Goal: Task Accomplishment & Management: Manage account settings

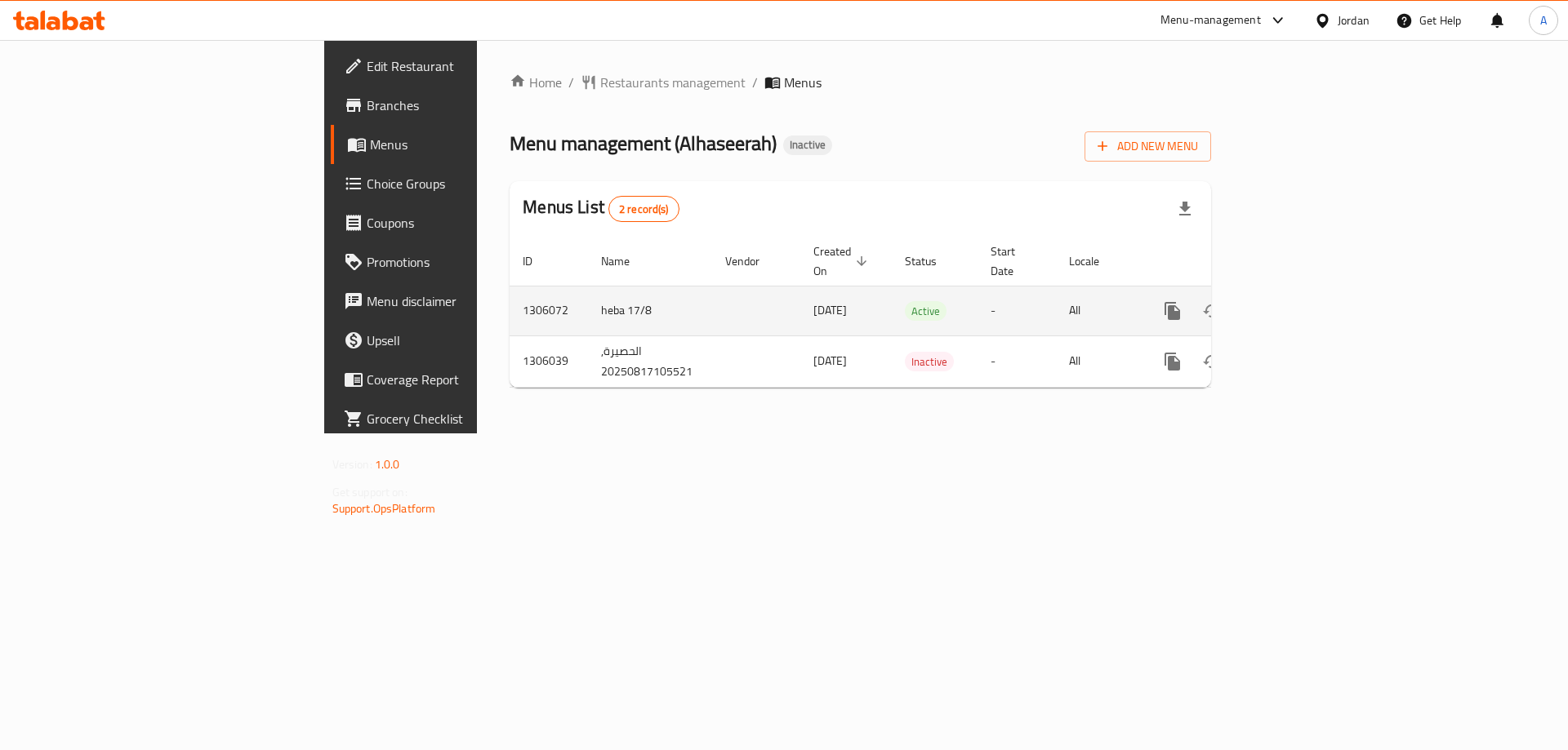
click at [1300, 301] on icon "enhanced table" at bounding box center [1290, 311] width 20 height 20
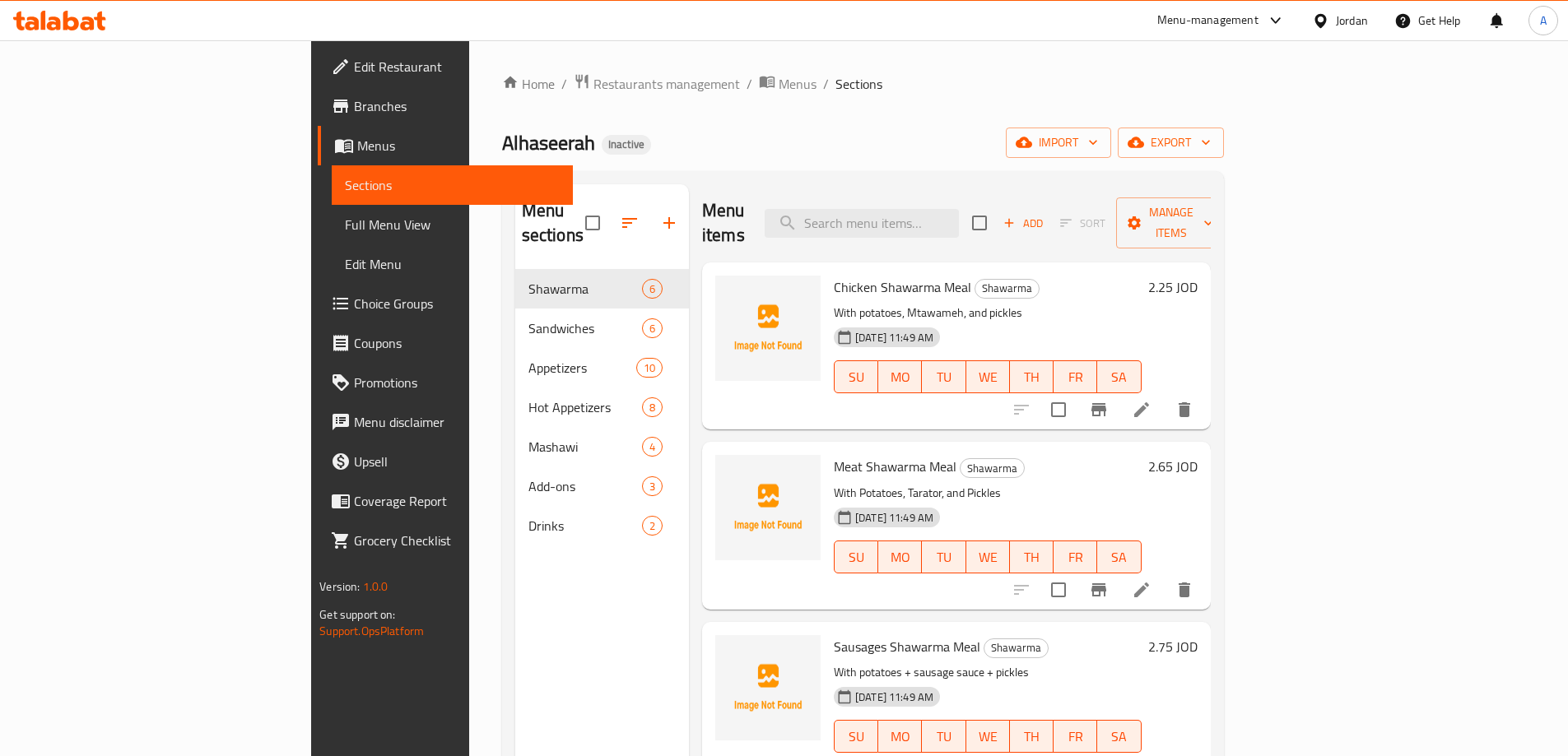
click at [354, 70] on span "Edit Restaurant" at bounding box center [457, 67] width 206 height 20
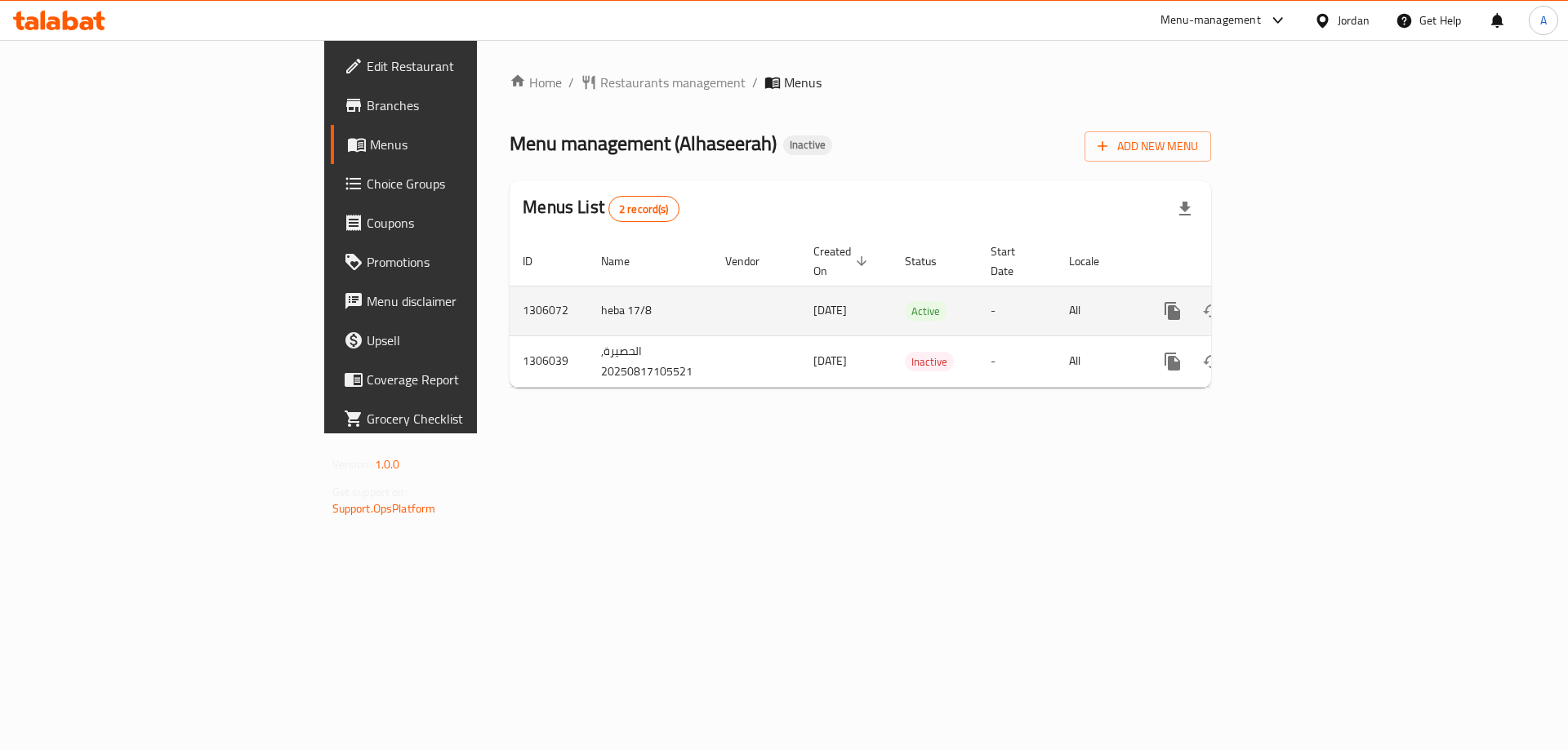
click at [1300, 301] on icon "enhanced table" at bounding box center [1290, 311] width 20 height 20
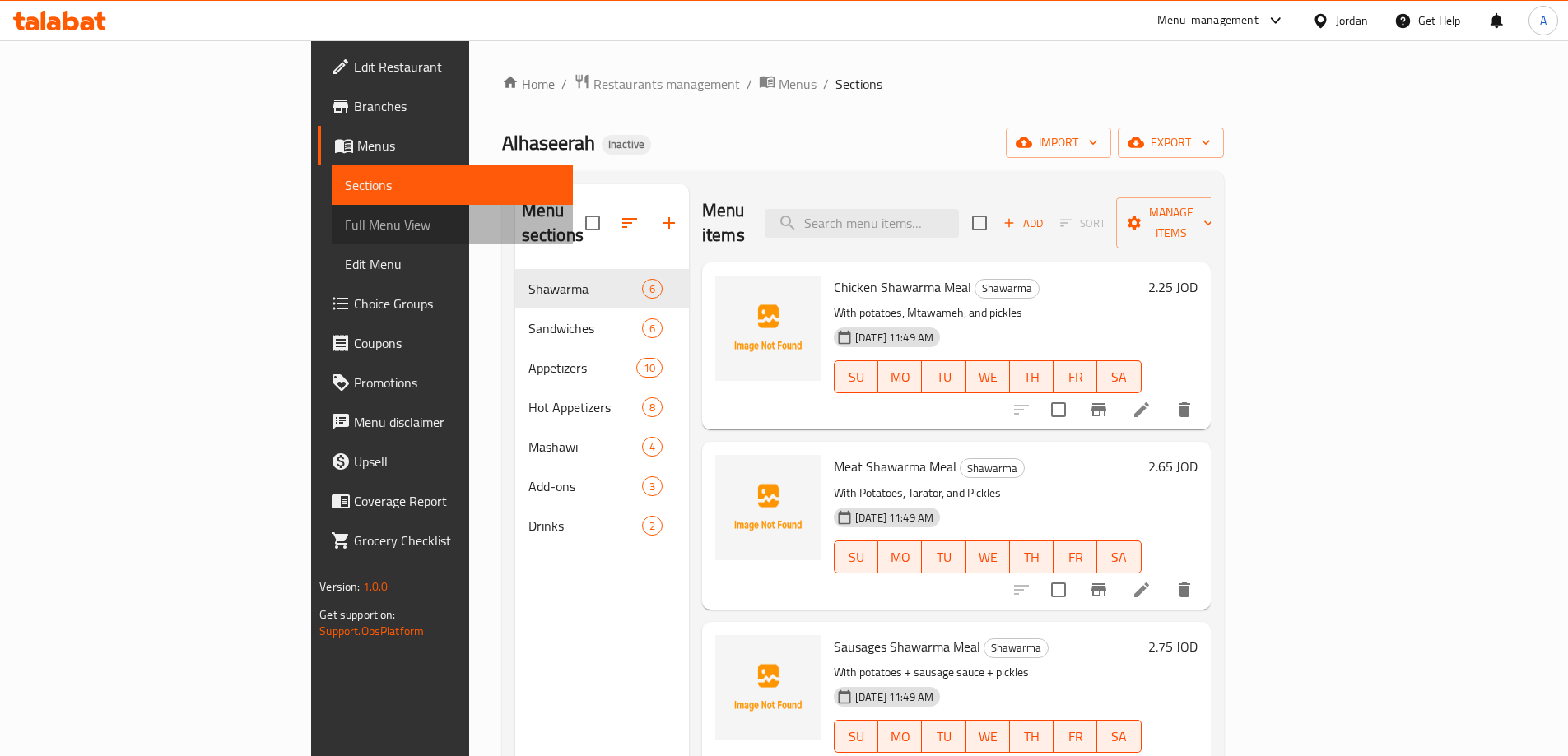
click at [345, 219] on span "Full Menu View" at bounding box center [453, 225] width 215 height 20
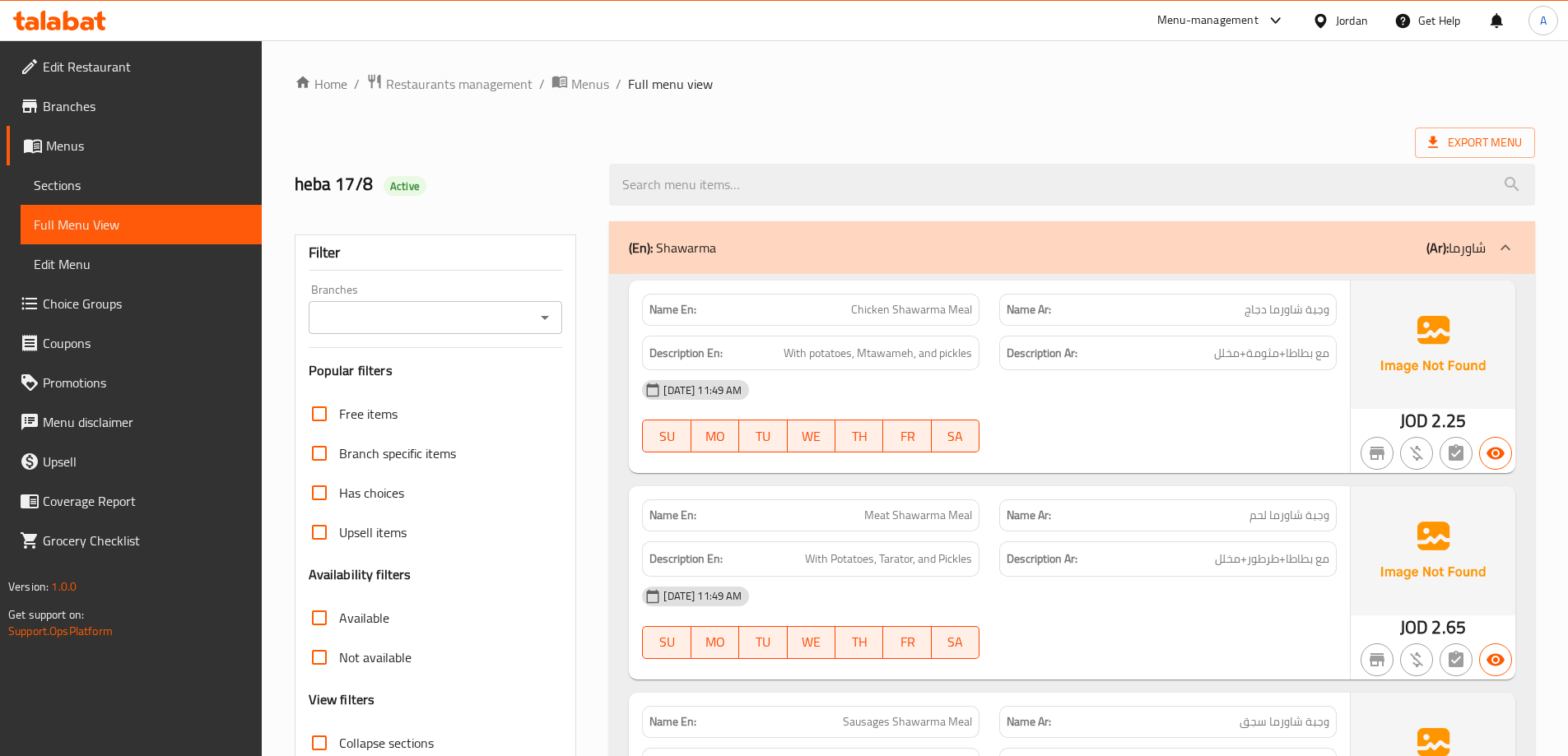
scroll to position [330, 0]
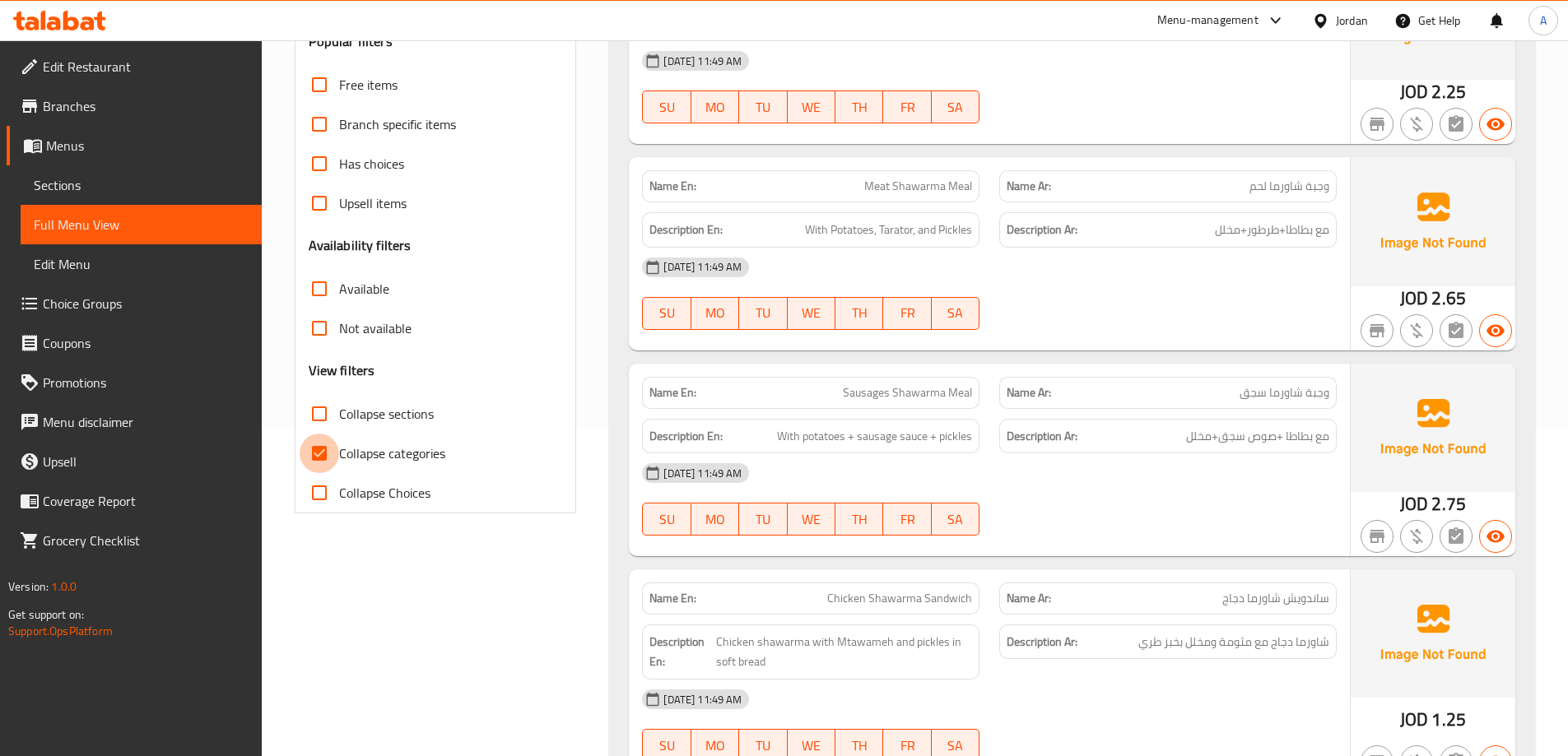
click at [306, 455] on input "Collapse categories" at bounding box center [320, 453] width 40 height 40
checkbox input "false"
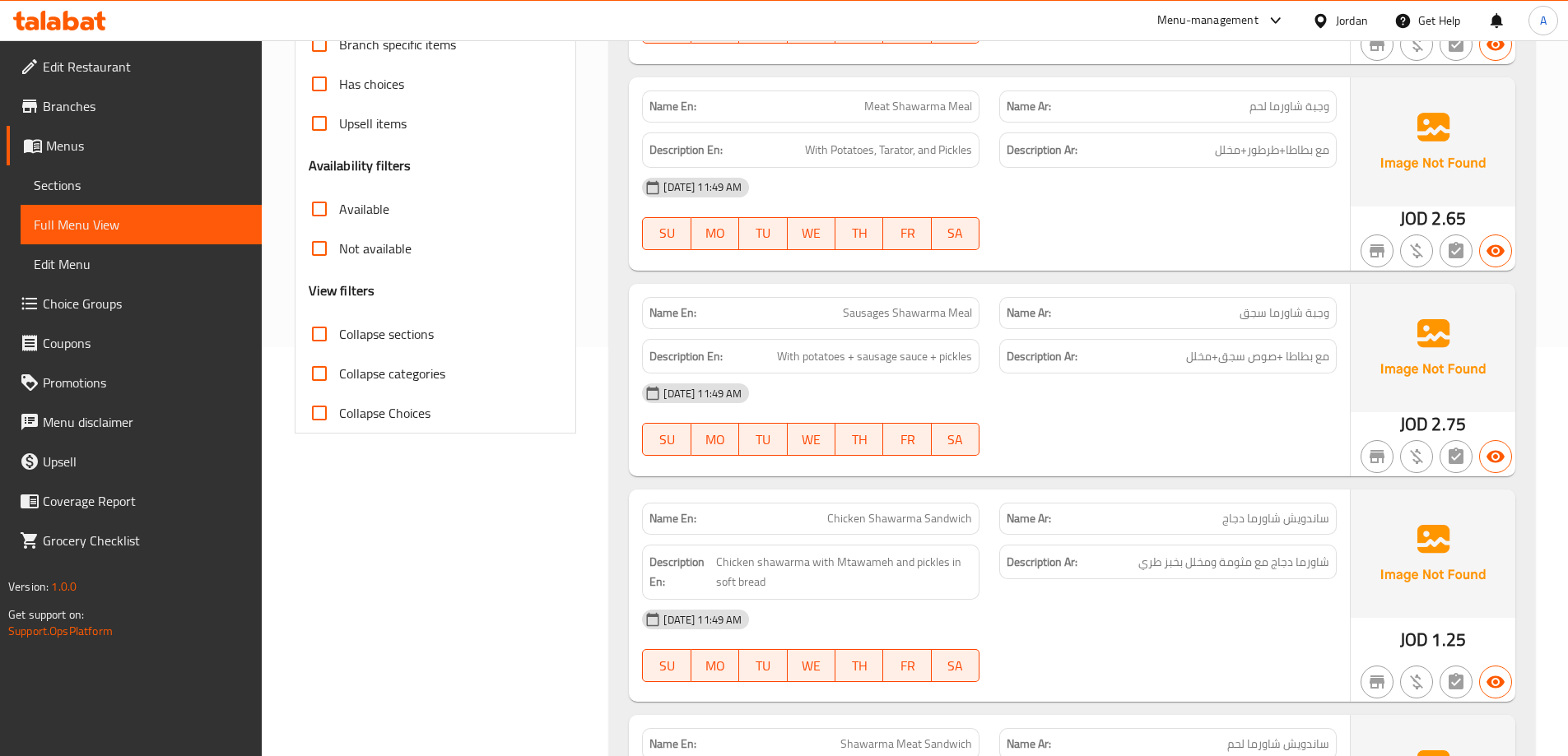
scroll to position [412, 0]
click at [322, 338] on input "Collapse sections" at bounding box center [320, 331] width 40 height 40
checkbox input "true"
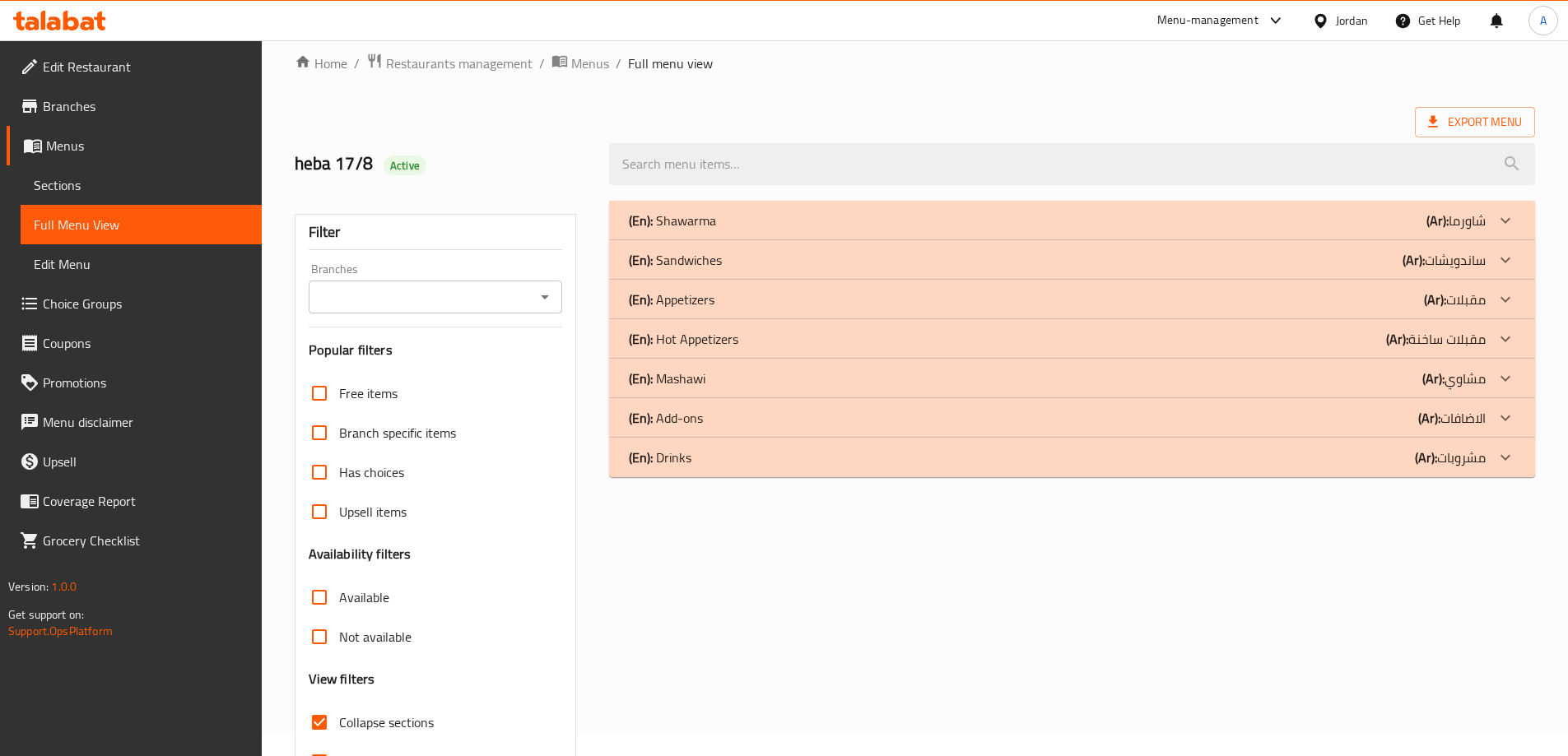
scroll to position [0, 0]
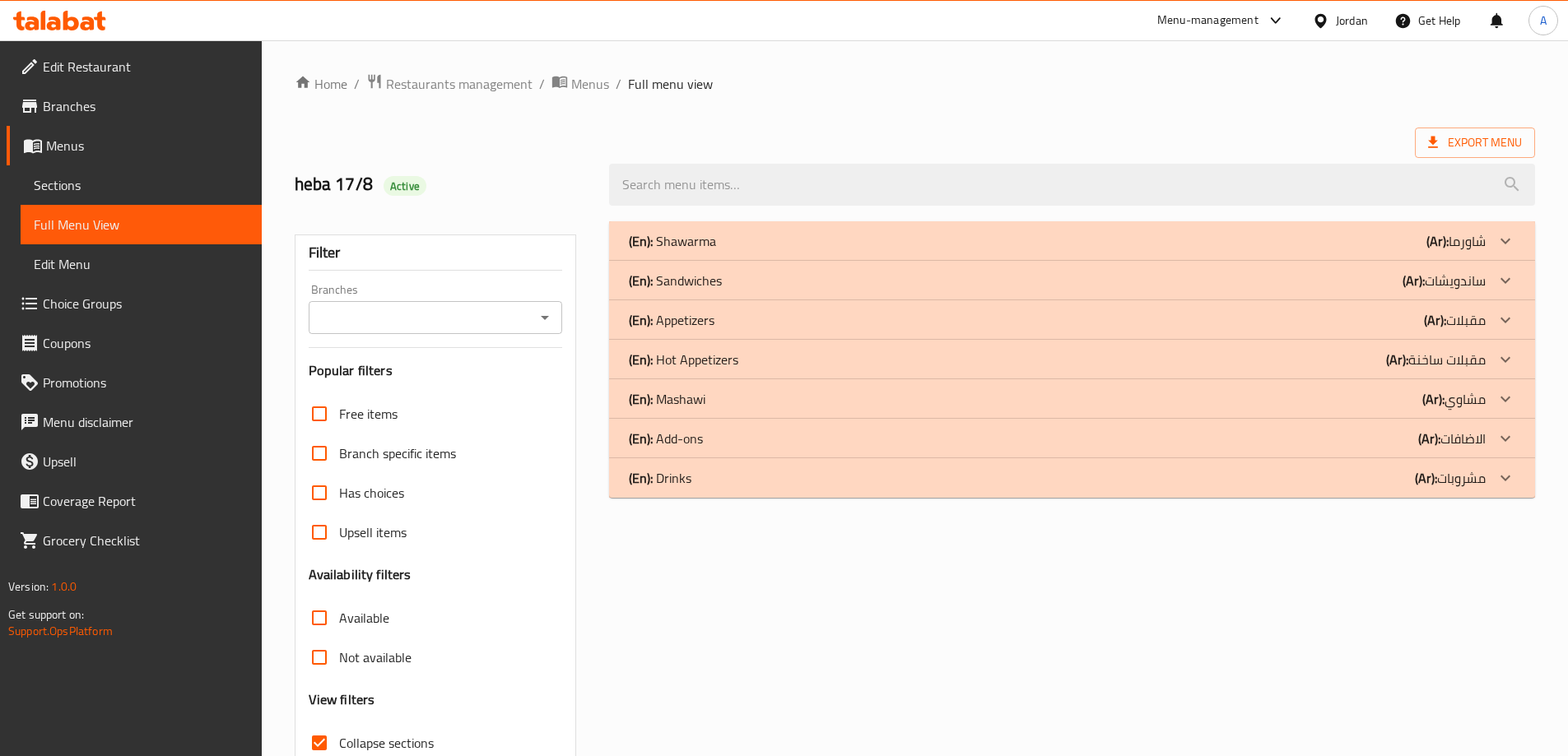
drag, startPoint x: 1200, startPoint y: 323, endPoint x: 1210, endPoint y: 298, distance: 26.9
click at [1200, 251] on div "(En): Appetizers (Ar): مقبلات" at bounding box center [1057, 241] width 857 height 20
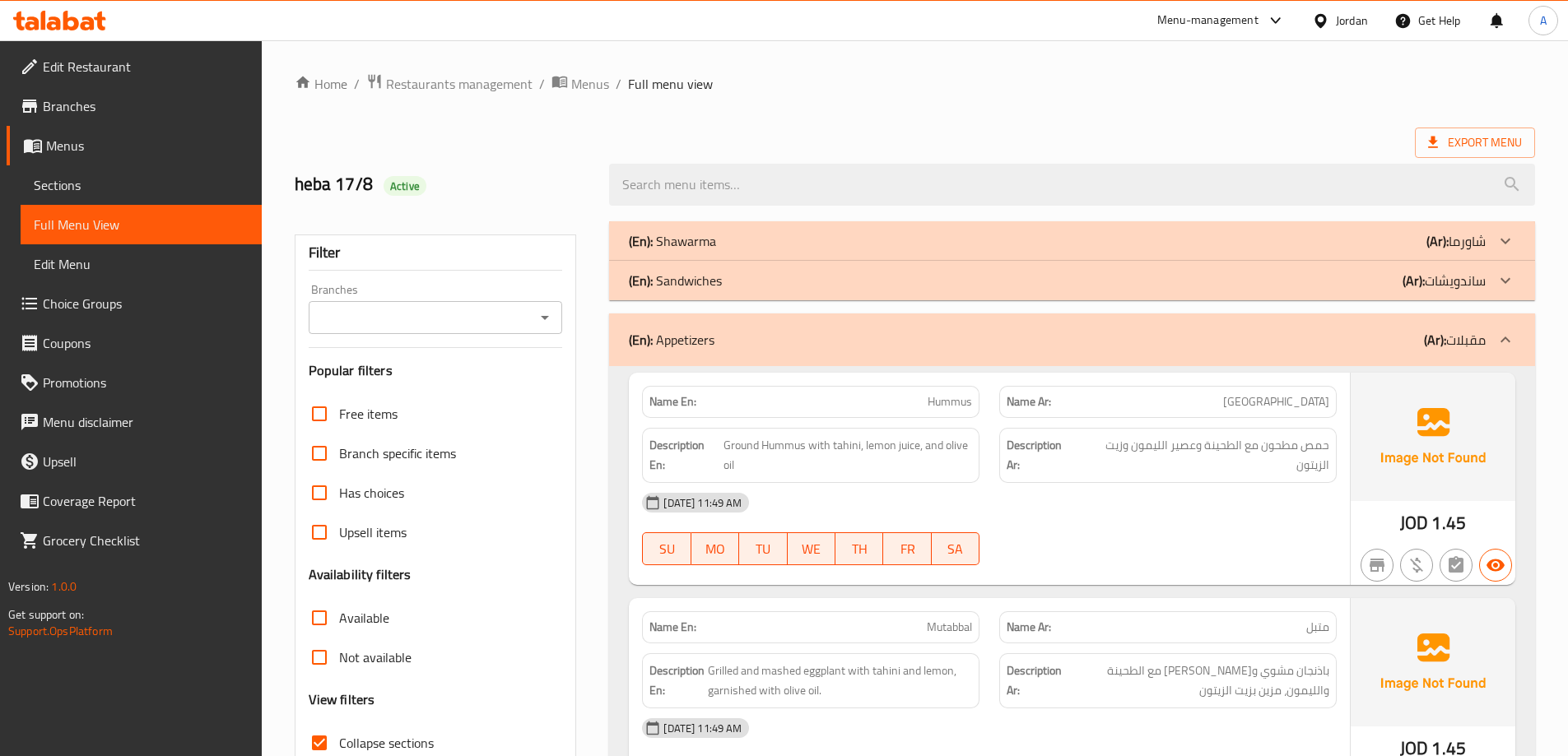
click at [1218, 251] on div "(En): Sandwiches (Ar): ساندويشات" at bounding box center [1057, 241] width 857 height 20
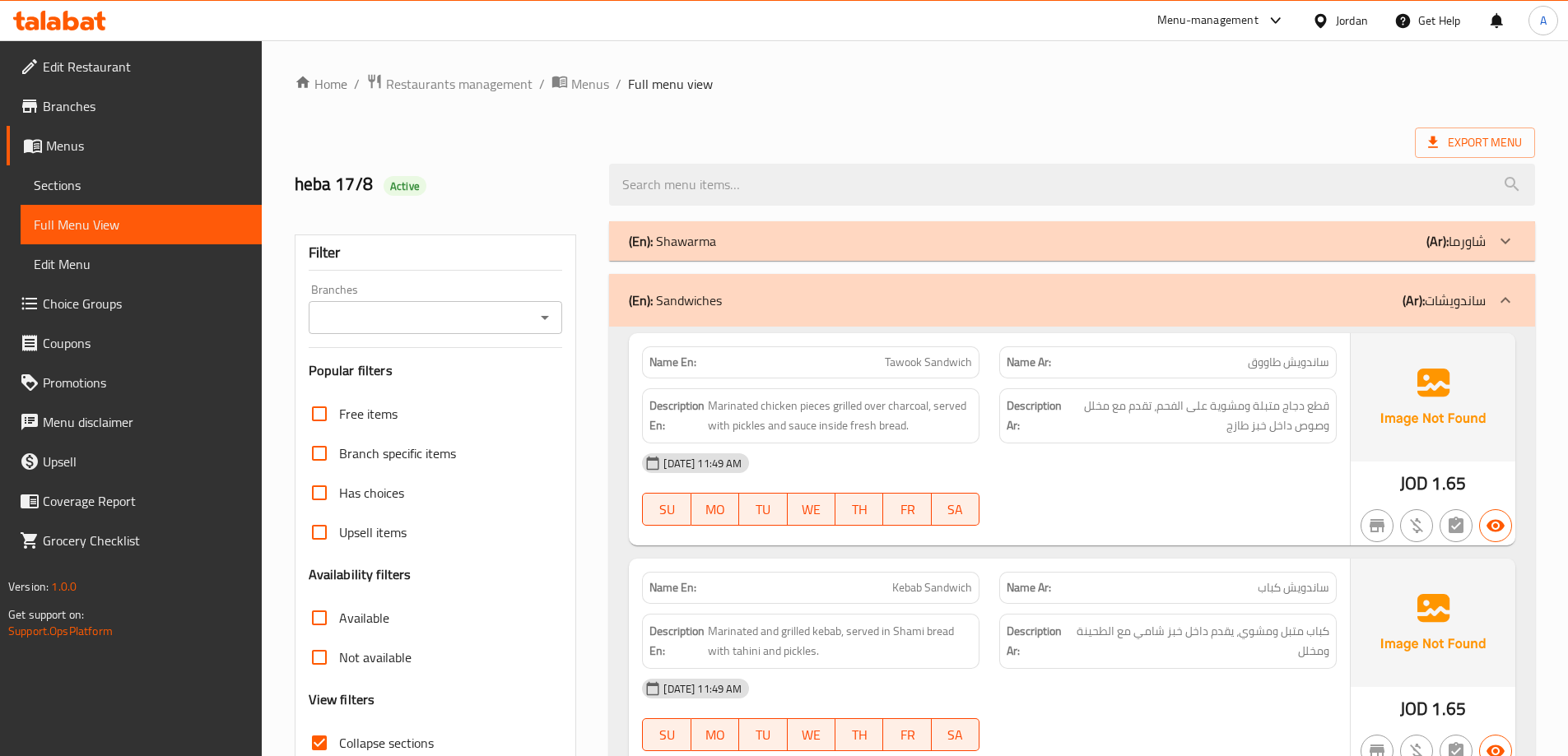
click at [1234, 247] on div "(En): Shawarma (Ar): شاورما" at bounding box center [1057, 241] width 857 height 20
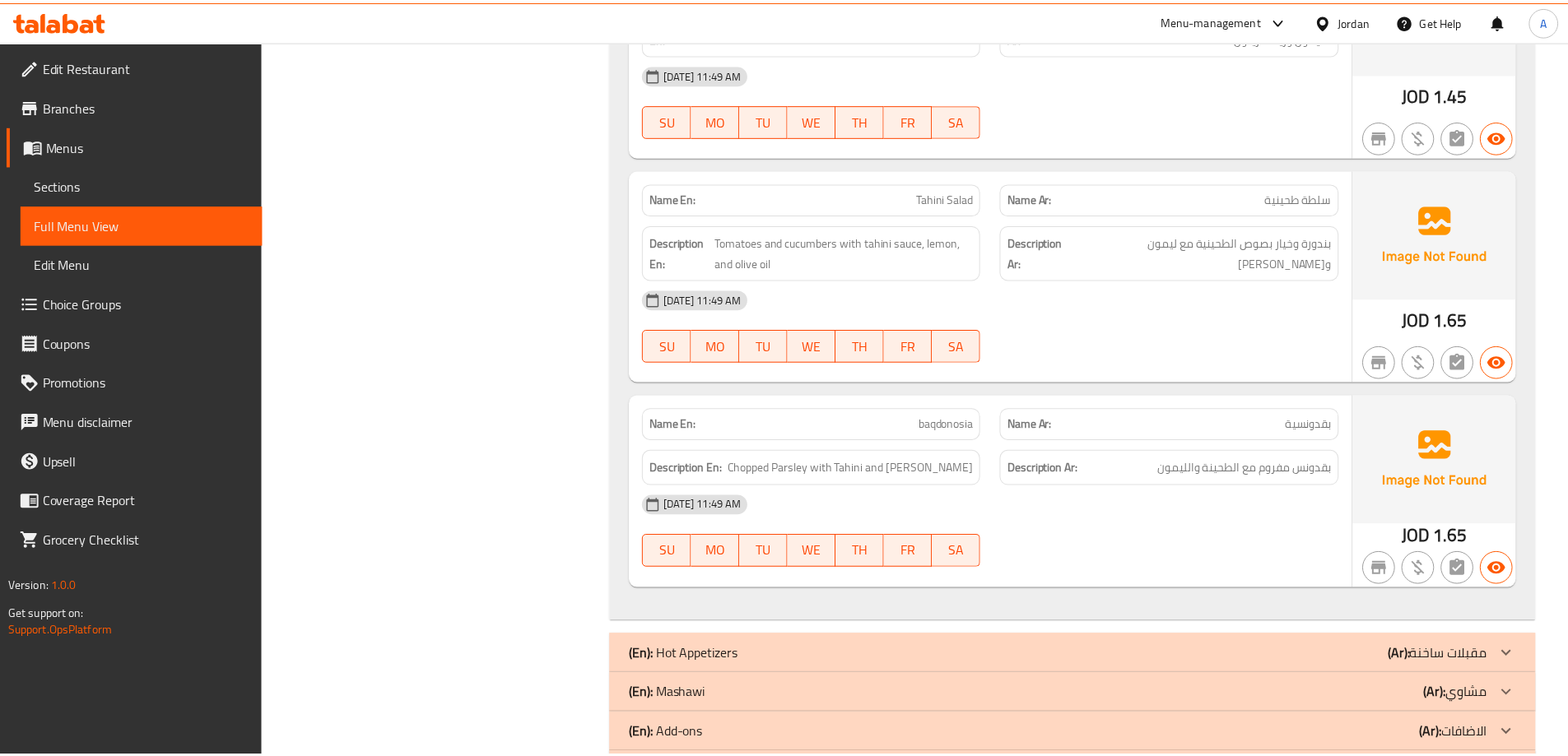
scroll to position [4797, 0]
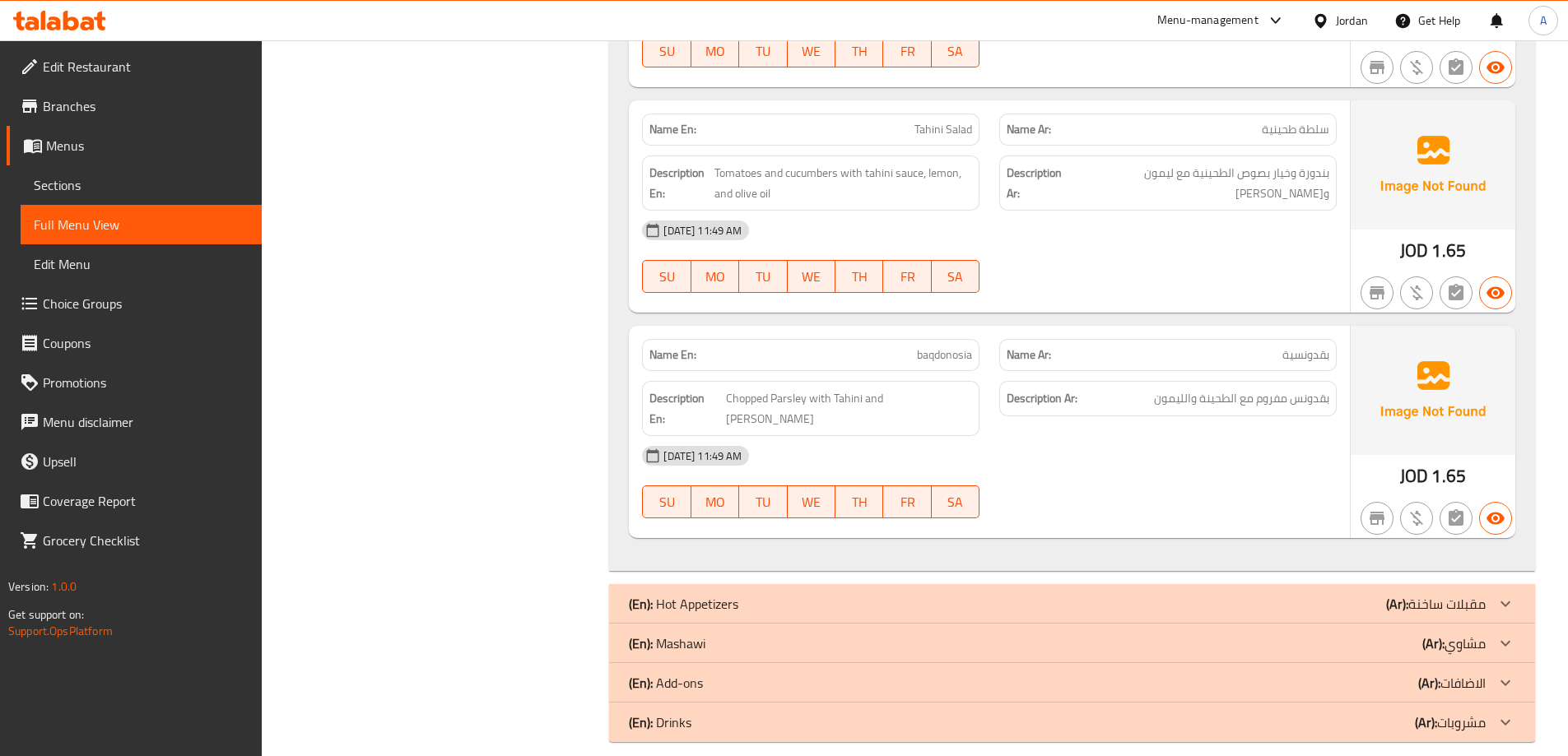
click at [79, 125] on link "Branches" at bounding box center [134, 107] width 256 height 40
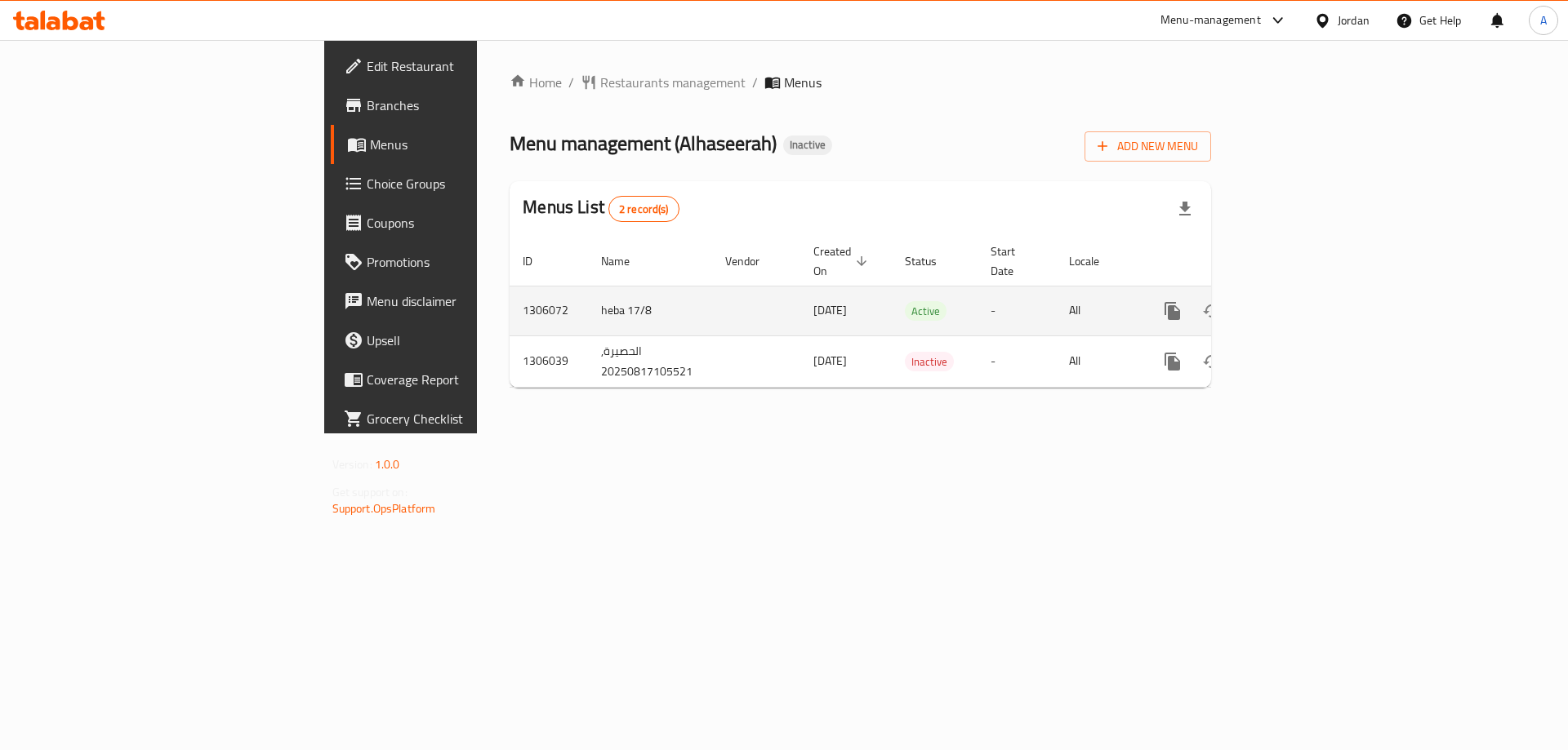
click at [1300, 301] on icon "enhanced table" at bounding box center [1290, 311] width 20 height 20
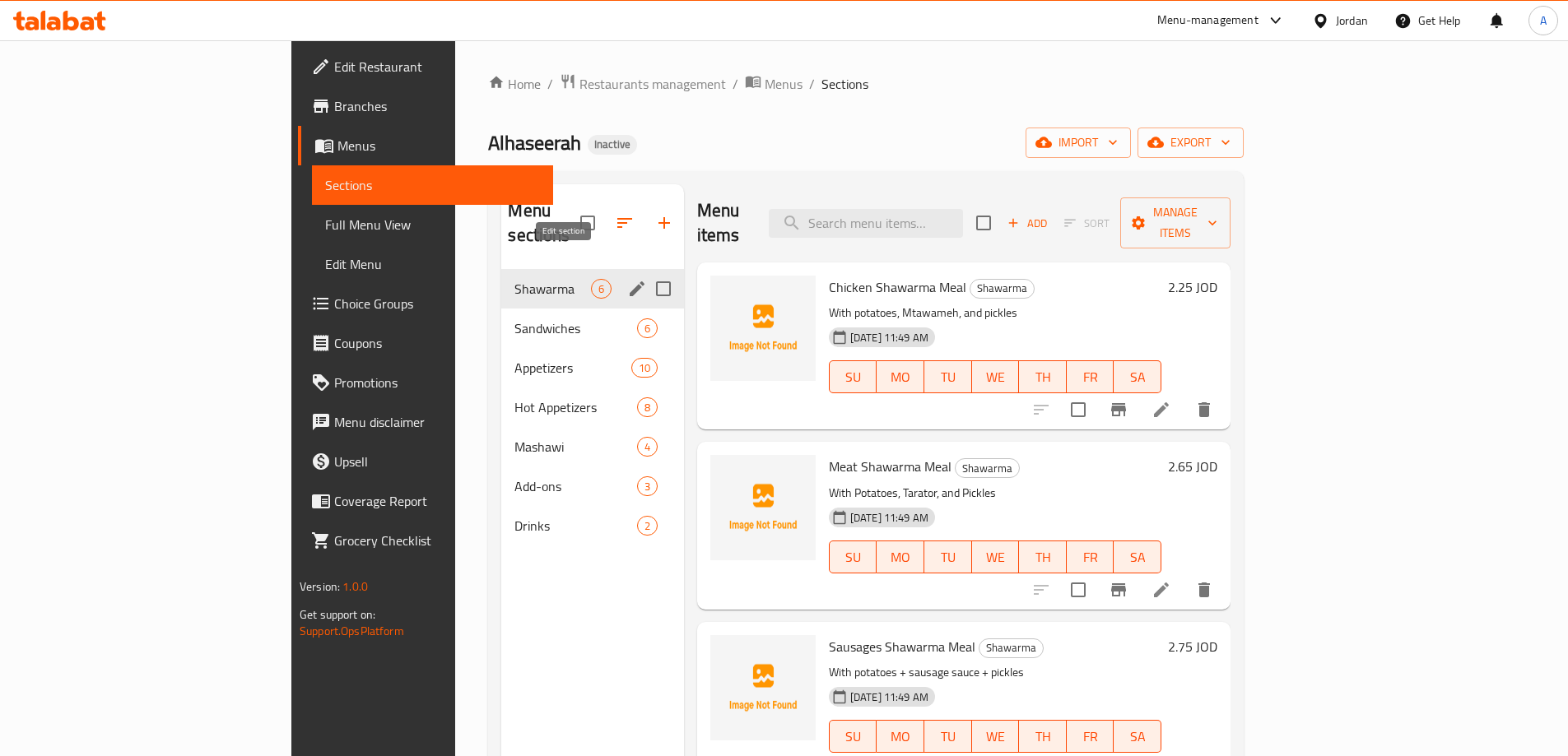
click at [627, 279] on icon "edit" at bounding box center [637, 289] width 20 height 20
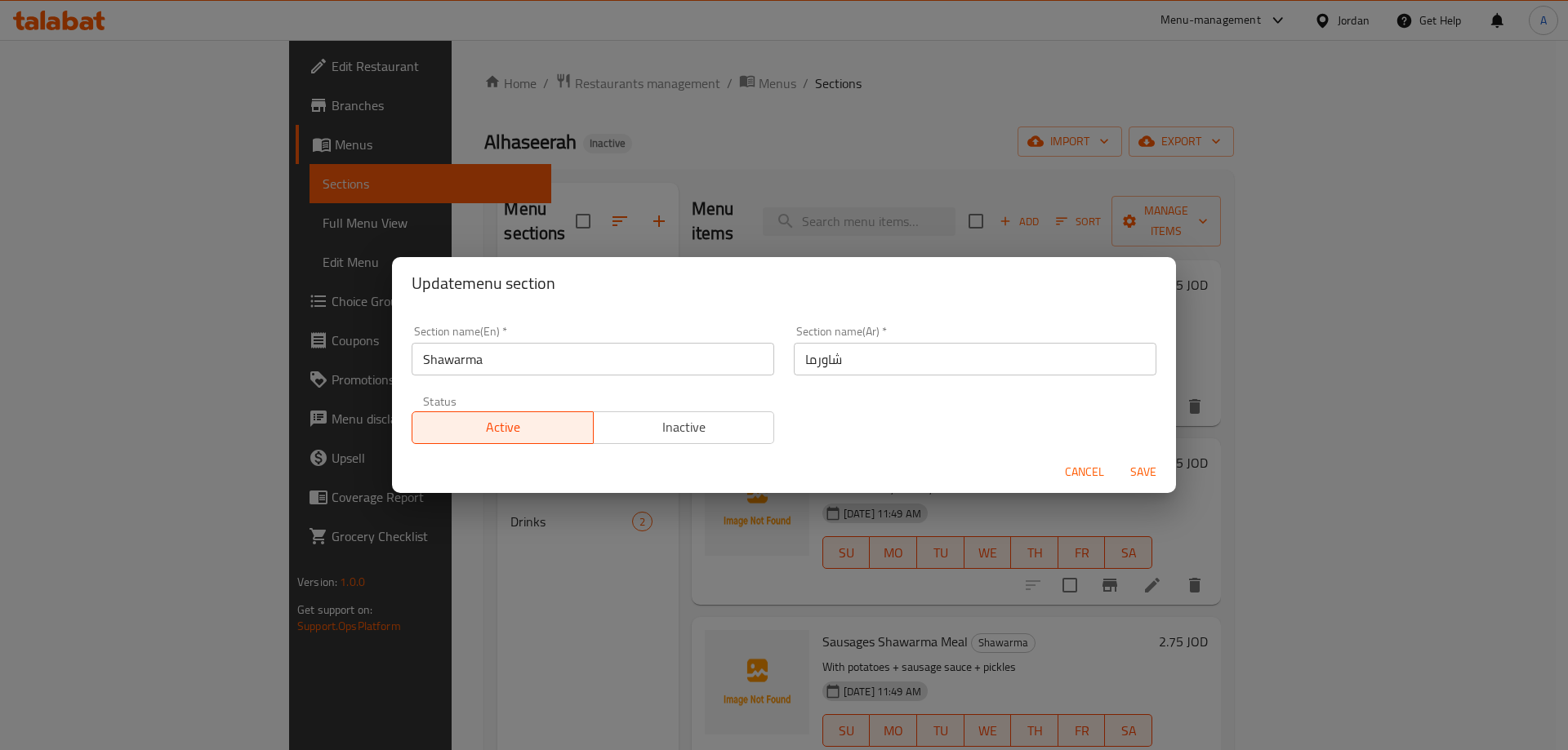
drag, startPoint x: 531, startPoint y: 366, endPoint x: 361, endPoint y: 373, distance: 170.1
click at [363, 373] on div "Update menu section Section name(En)   * Shawarma Section name(En) * Section na…" at bounding box center [784, 375] width 1568 height 750
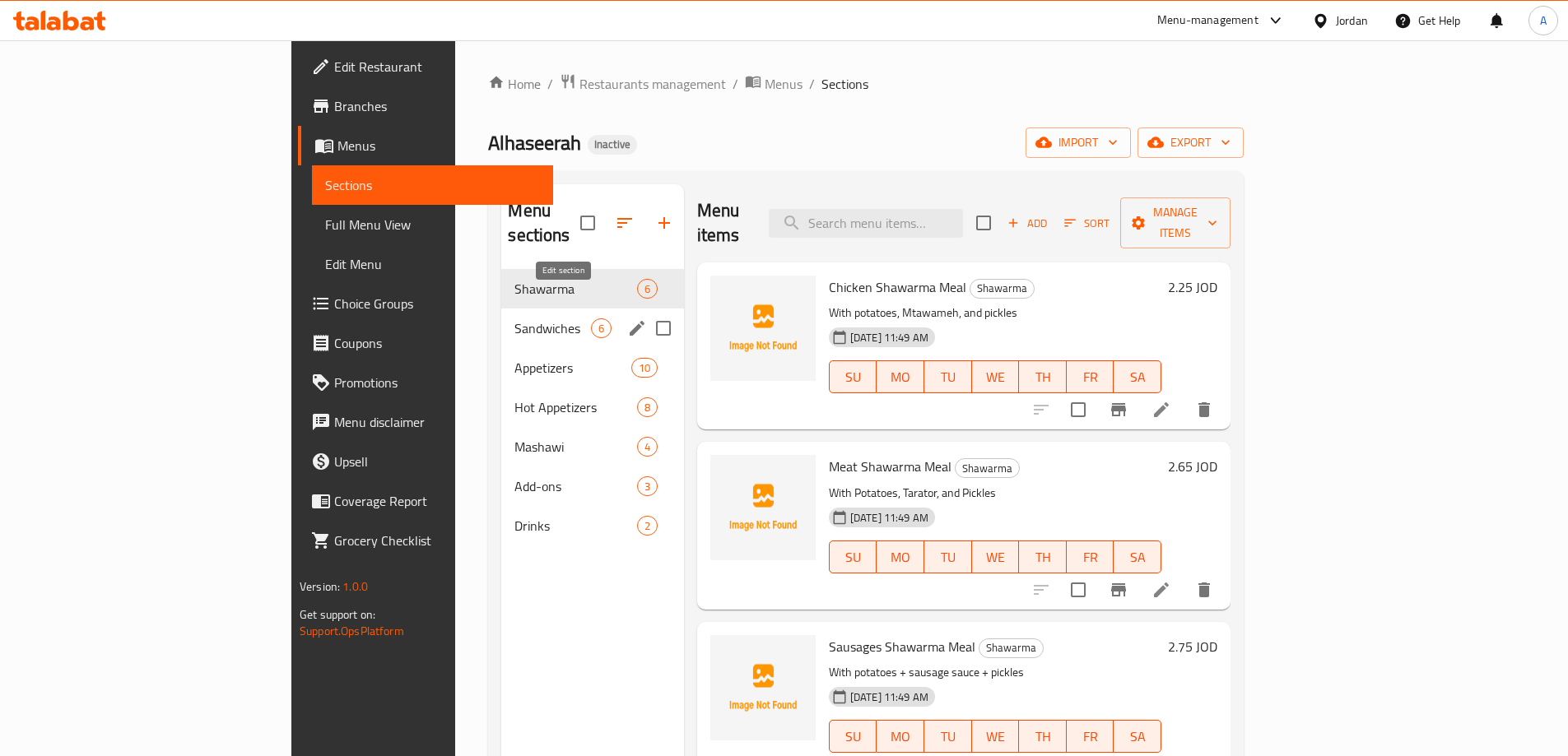
click at [627, 319] on icon "edit" at bounding box center [637, 329] width 20 height 20
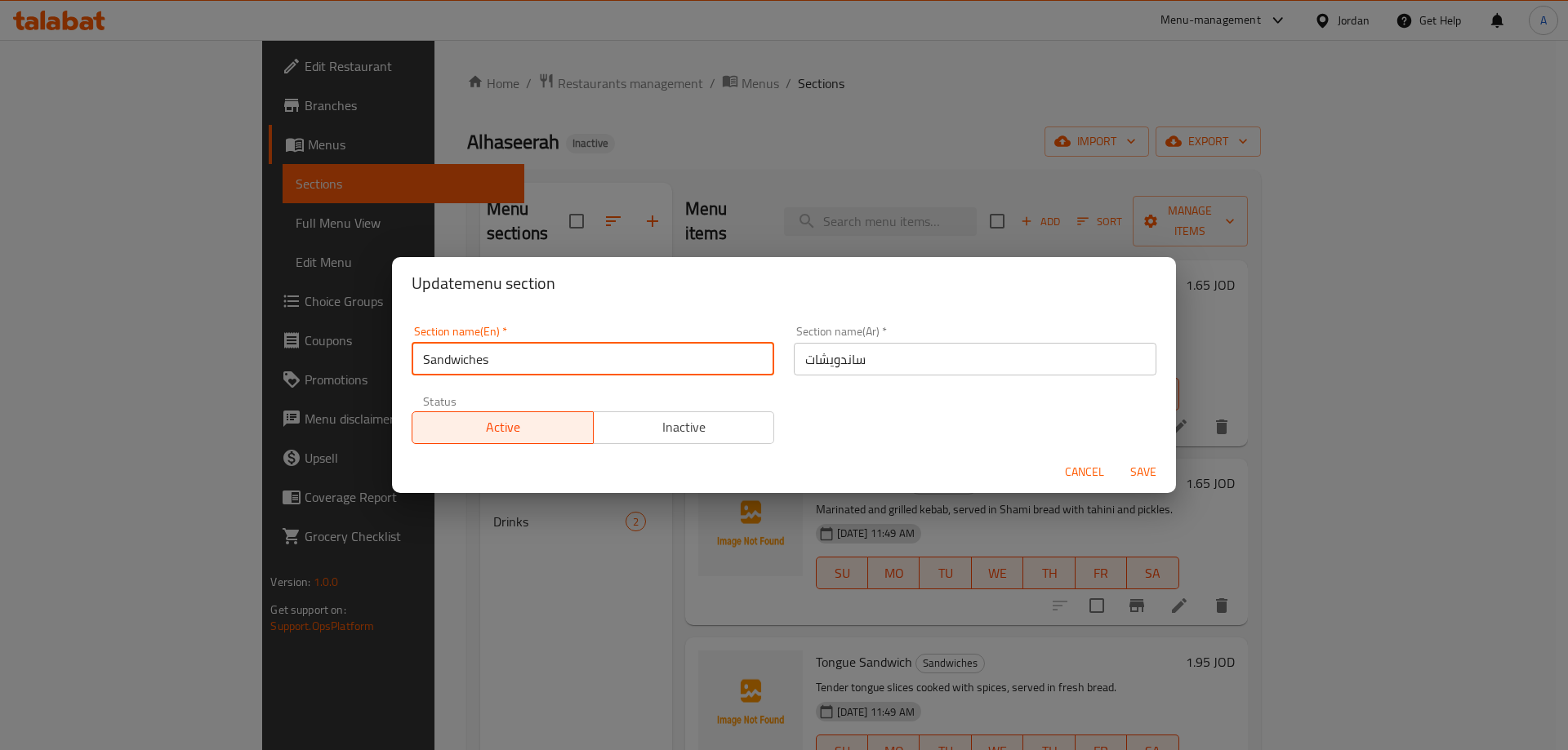
drag, startPoint x: 532, startPoint y: 366, endPoint x: 362, endPoint y: 363, distance: 170.0
click at [362, 363] on div "Update menu section Section name(En)   * Sandwiches Section name(En) * Section …" at bounding box center [784, 375] width 1568 height 750
click at [1079, 475] on span "Cancel" at bounding box center [1084, 472] width 39 height 21
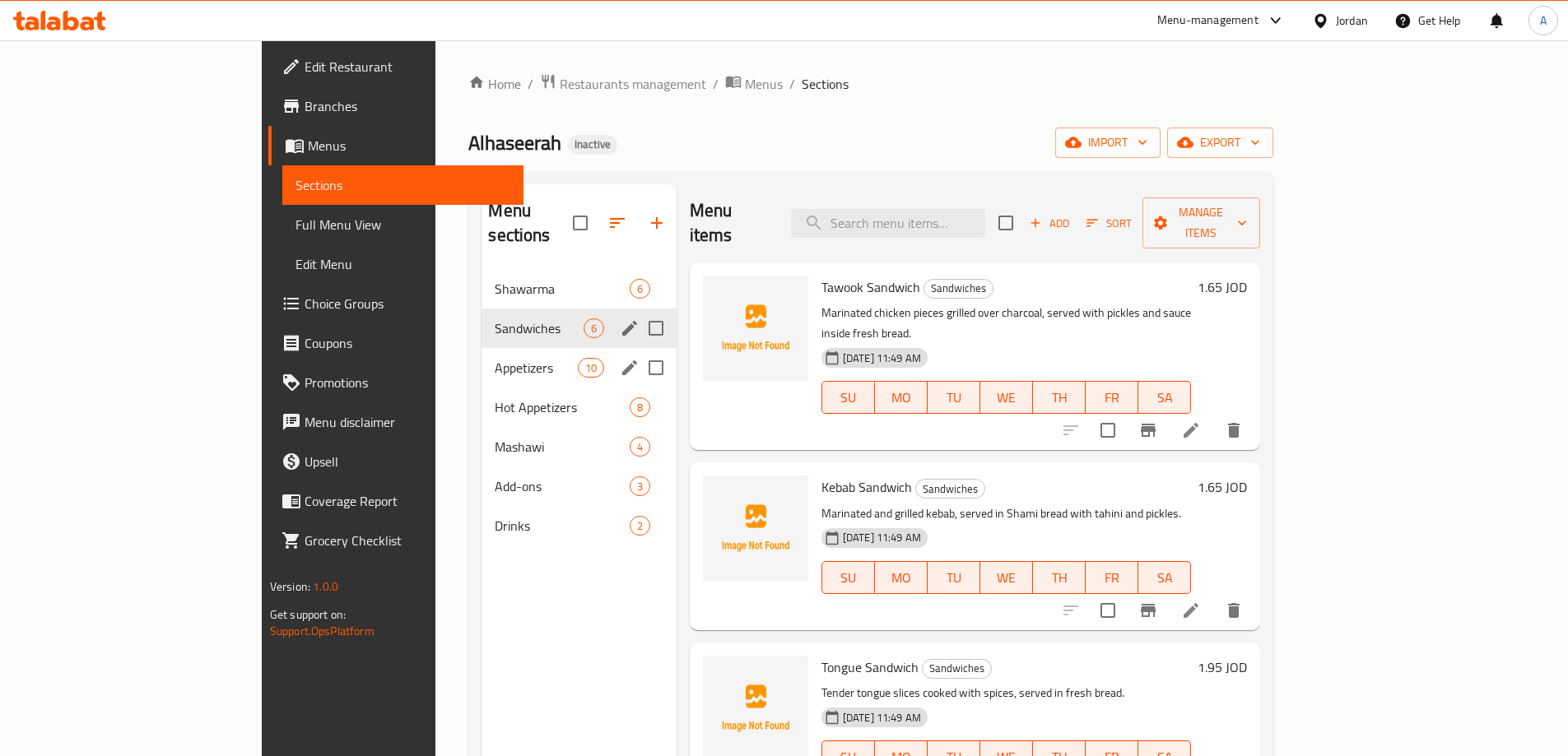
click at [620, 358] on icon "edit" at bounding box center [630, 368] width 20 height 20
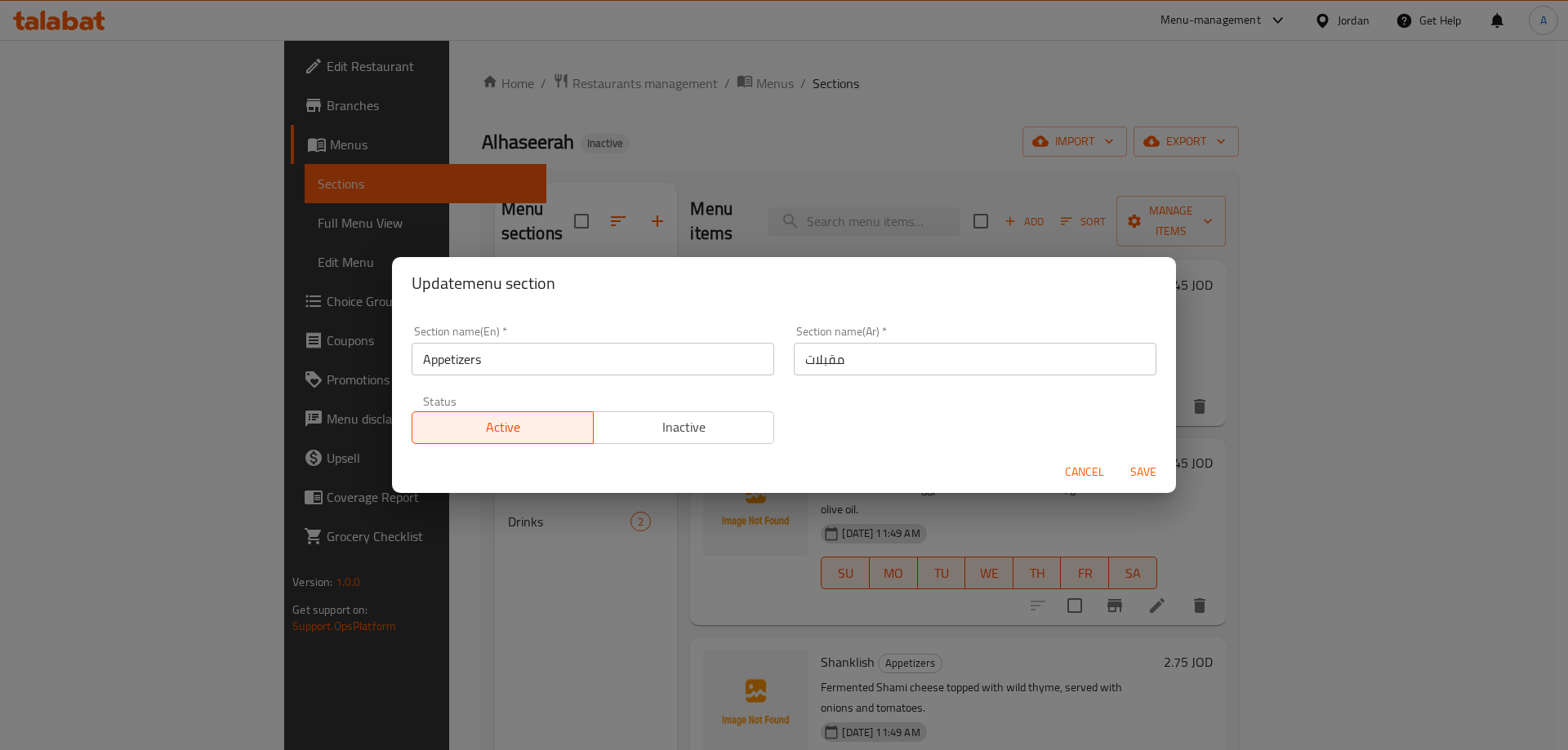
click at [624, 366] on input "Appetizers" at bounding box center [592, 359] width 363 height 32
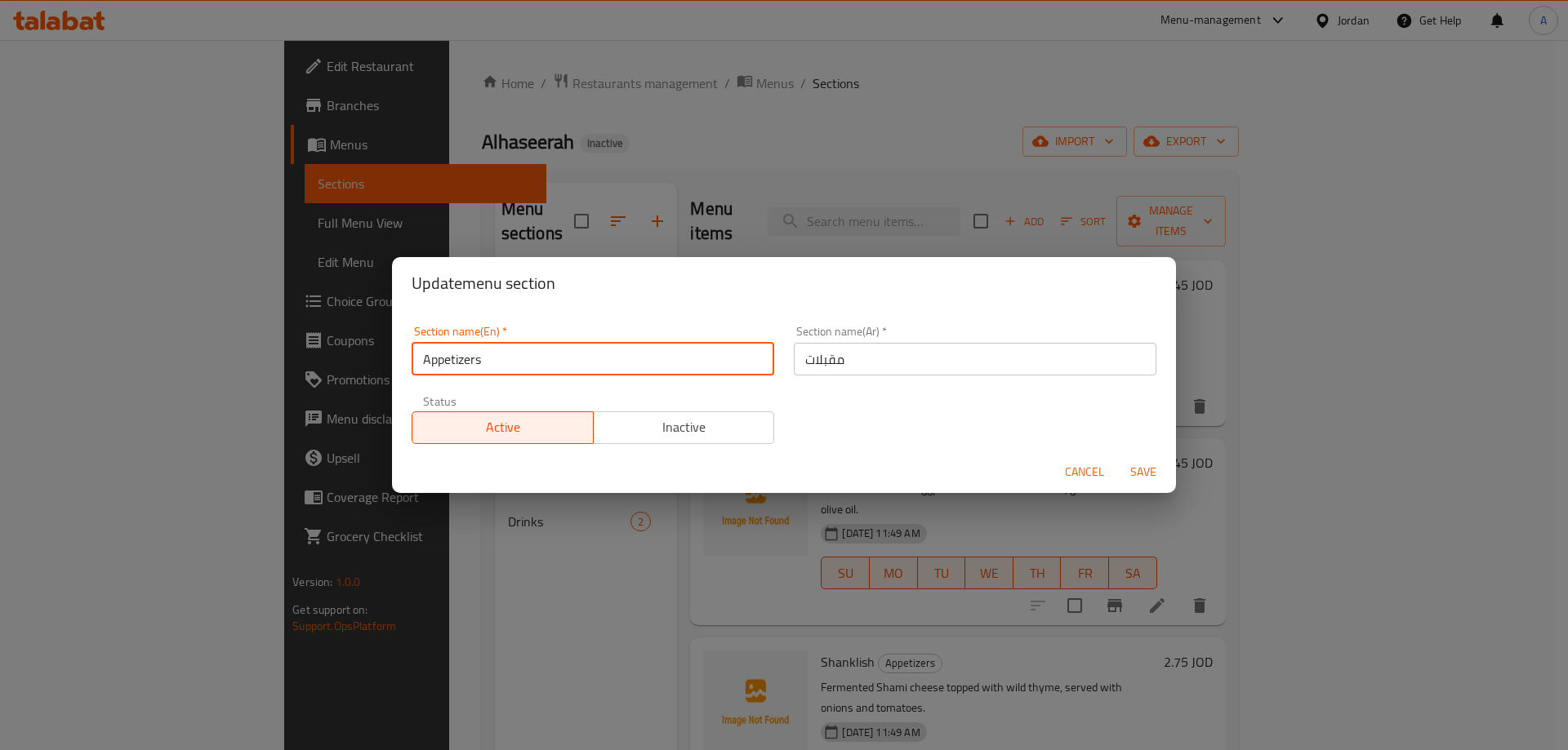
click at [624, 366] on input "Appetizers" at bounding box center [592, 359] width 363 height 32
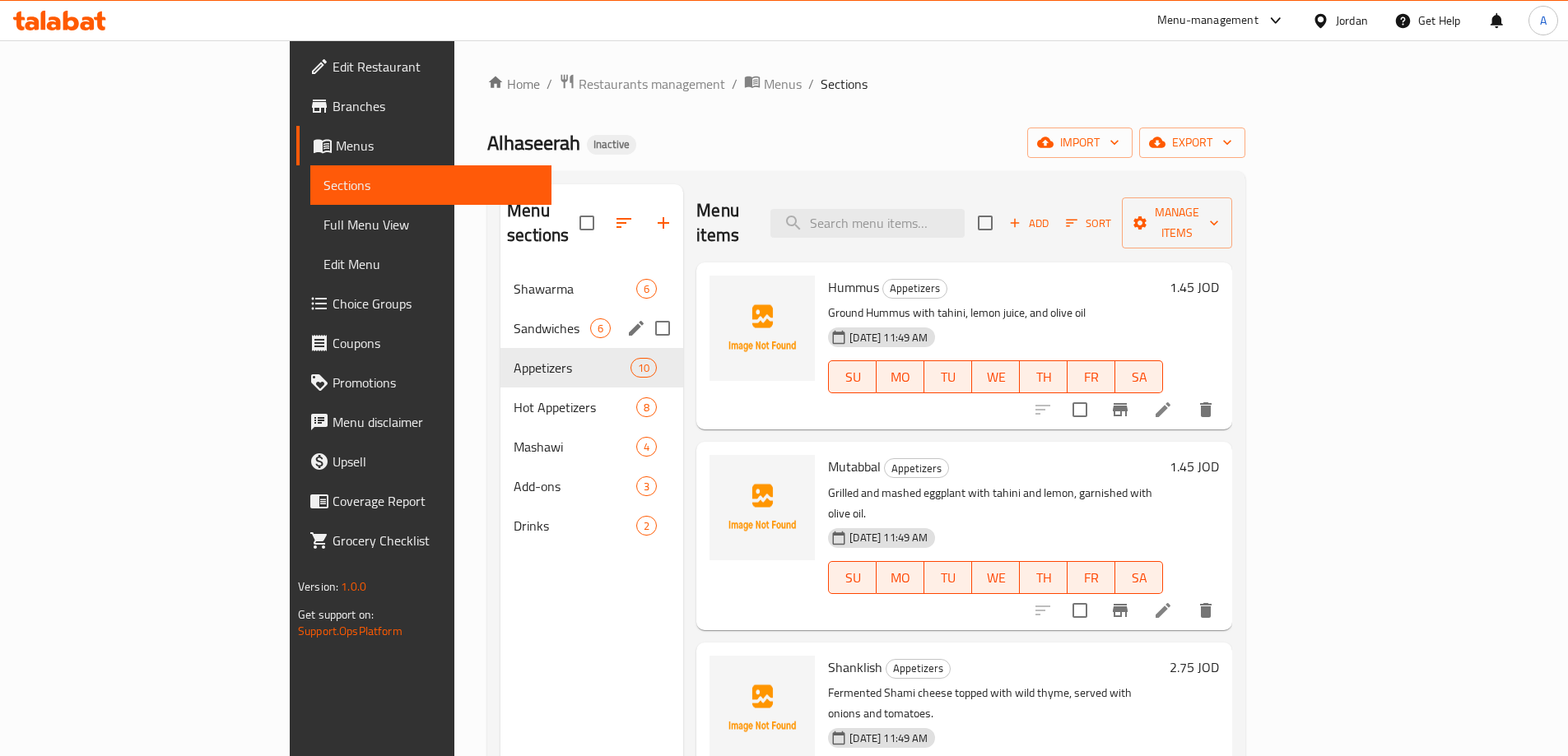
click at [296, 89] on link "Branches" at bounding box center [424, 107] width 256 height 40
